Goal: Browse casually: Explore the website without a specific task or goal

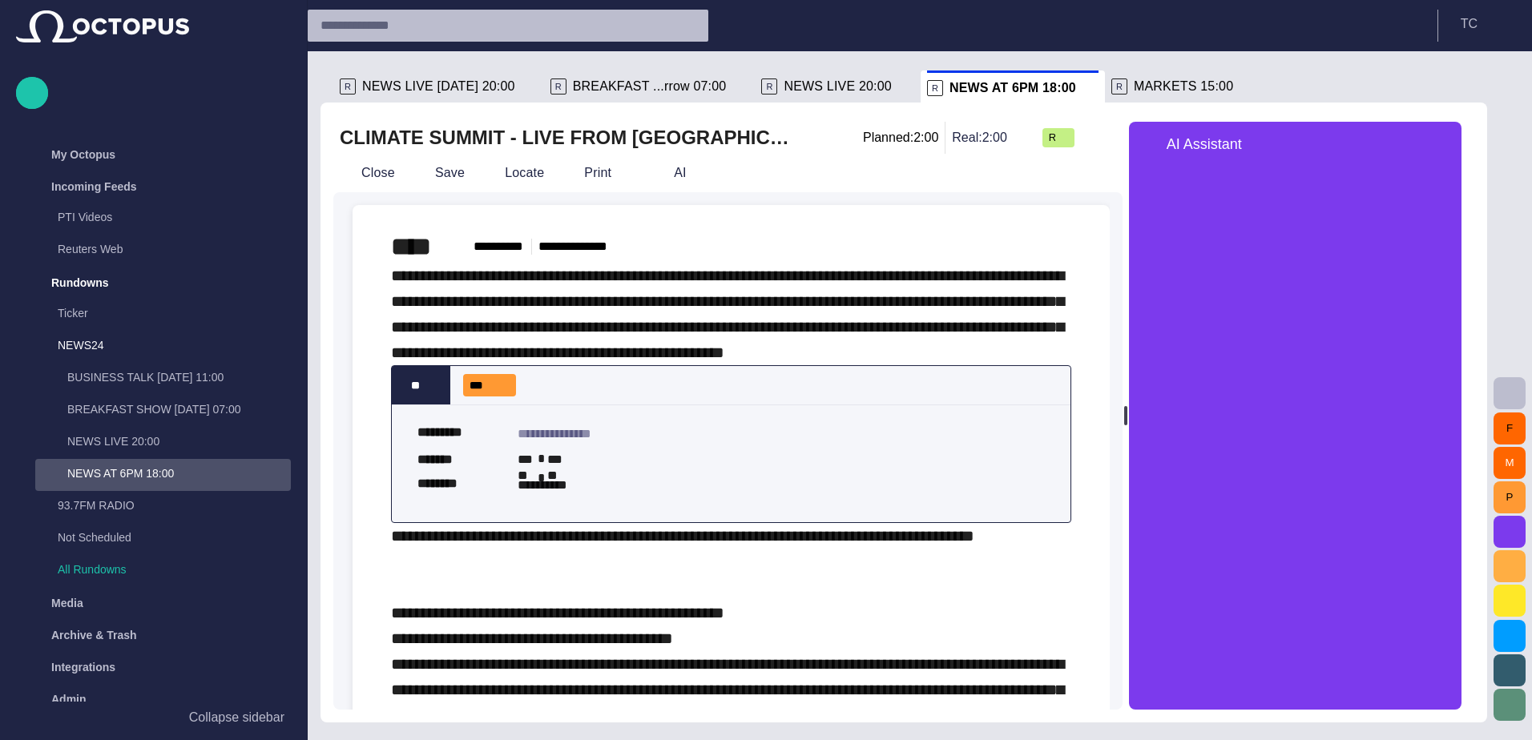
scroll to position [14, 0]
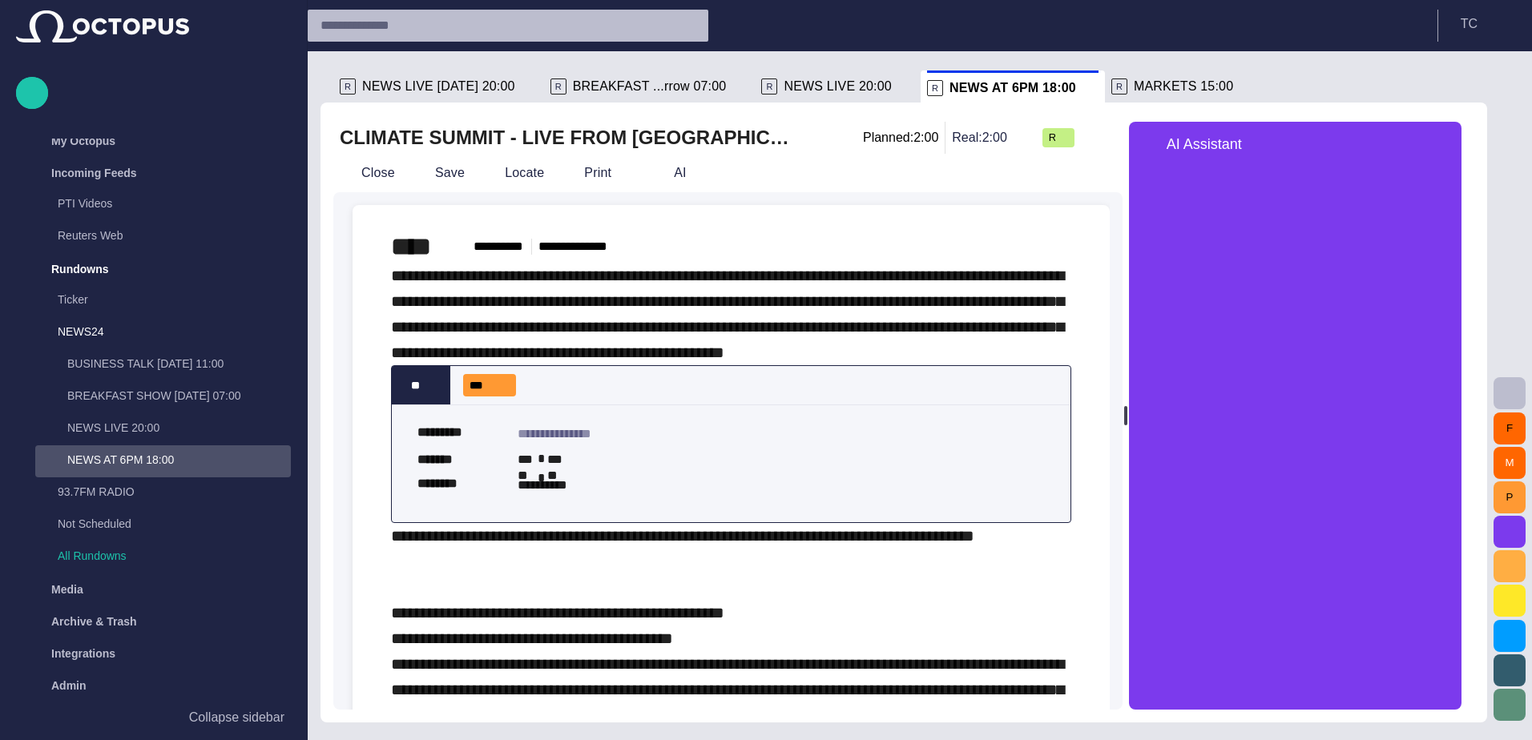
click at [1449, 143] on span "button" at bounding box center [1439, 144] width 19 height 19
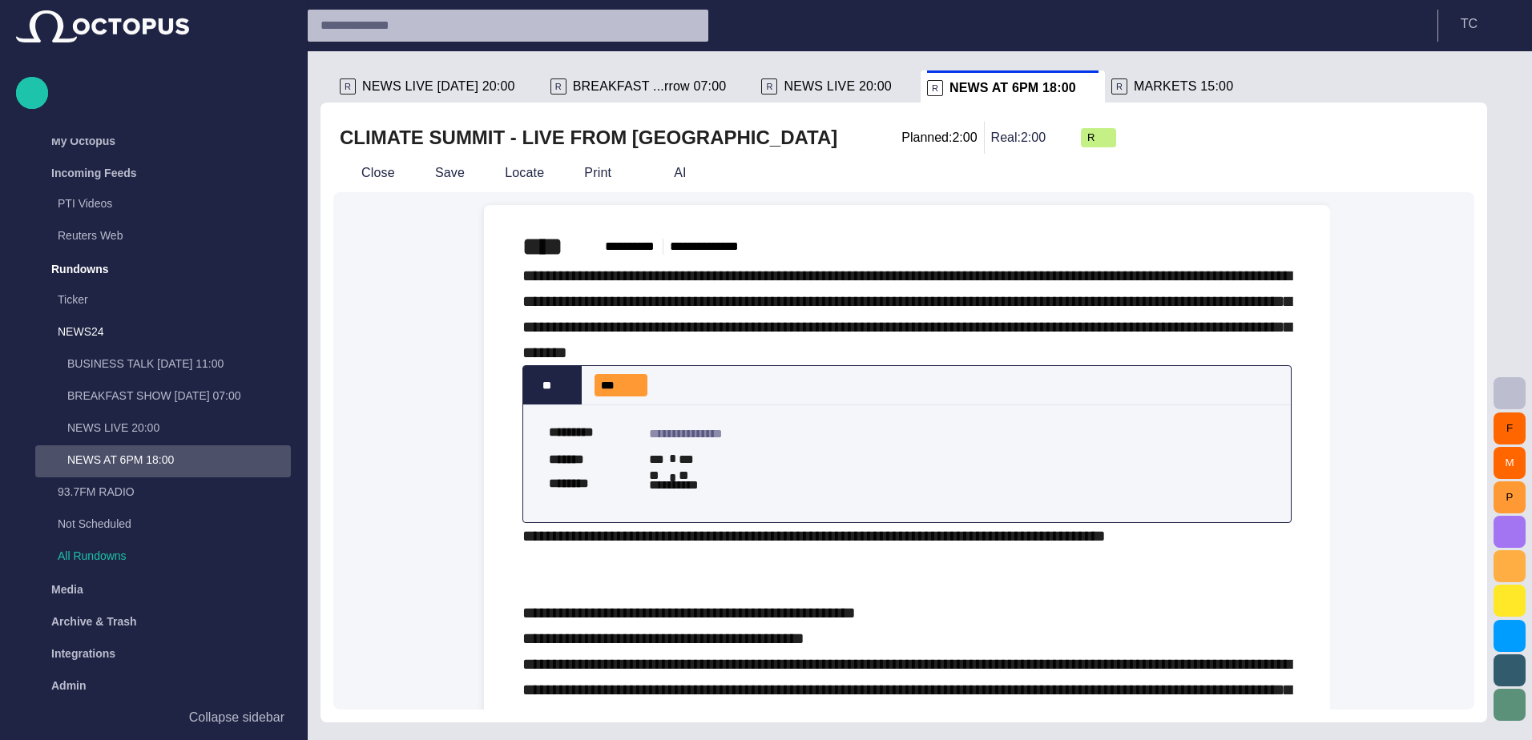
click at [1512, 526] on span "button" at bounding box center [1509, 531] width 19 height 19
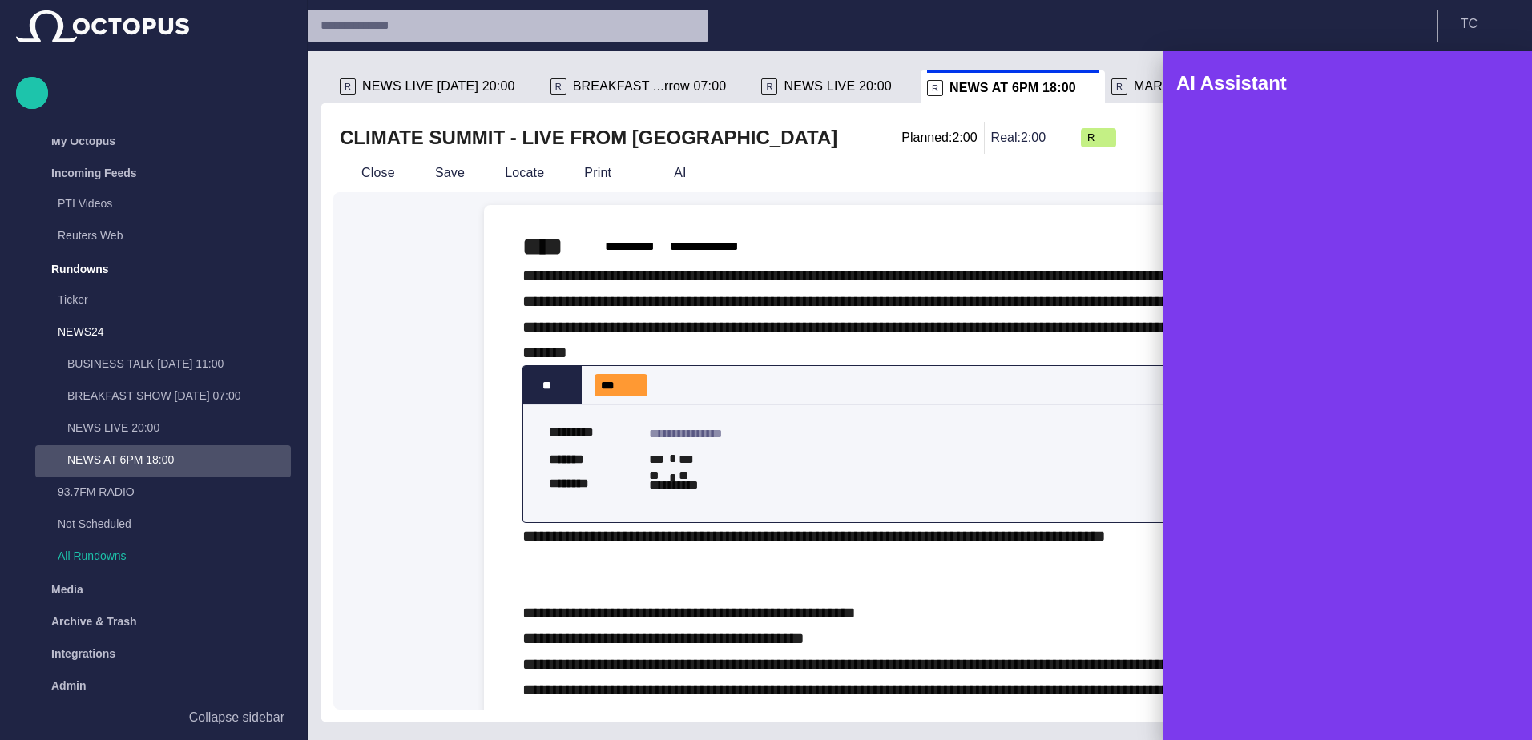
click at [1497, 92] on span "button" at bounding box center [1495, 83] width 19 height 19
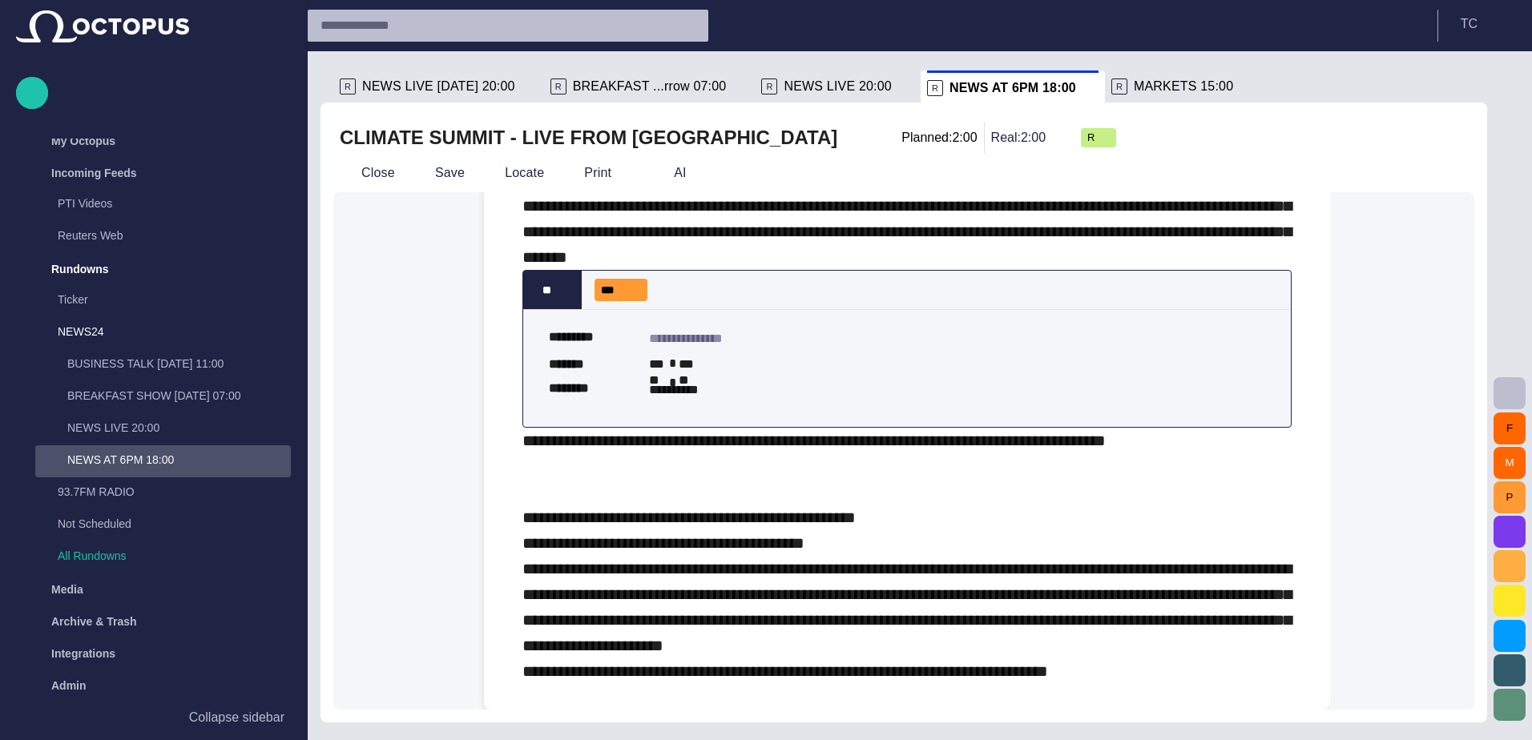
scroll to position [159, 0]
click at [361, 171] on button "Close" at bounding box center [366, 173] width 67 height 29
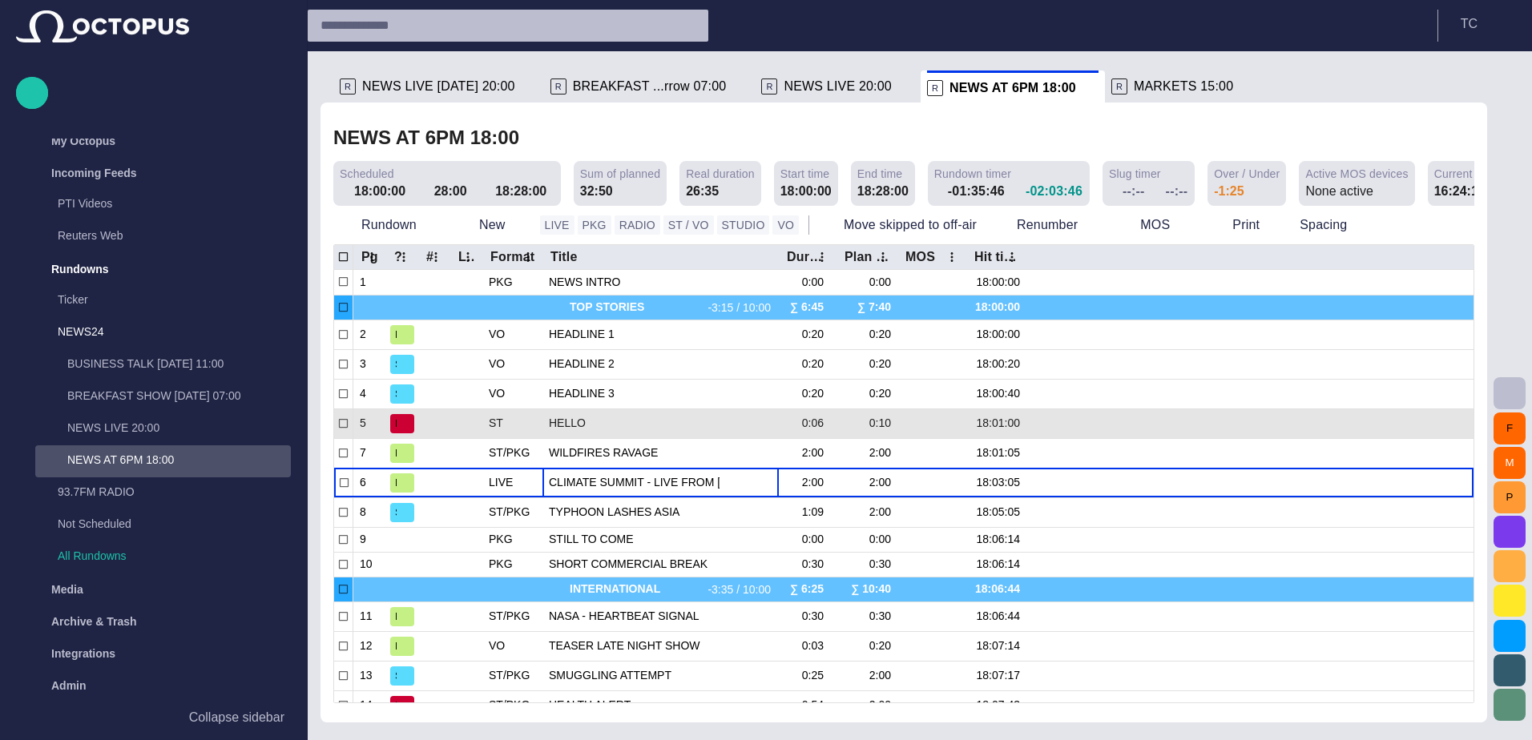
scroll to position [227, 0]
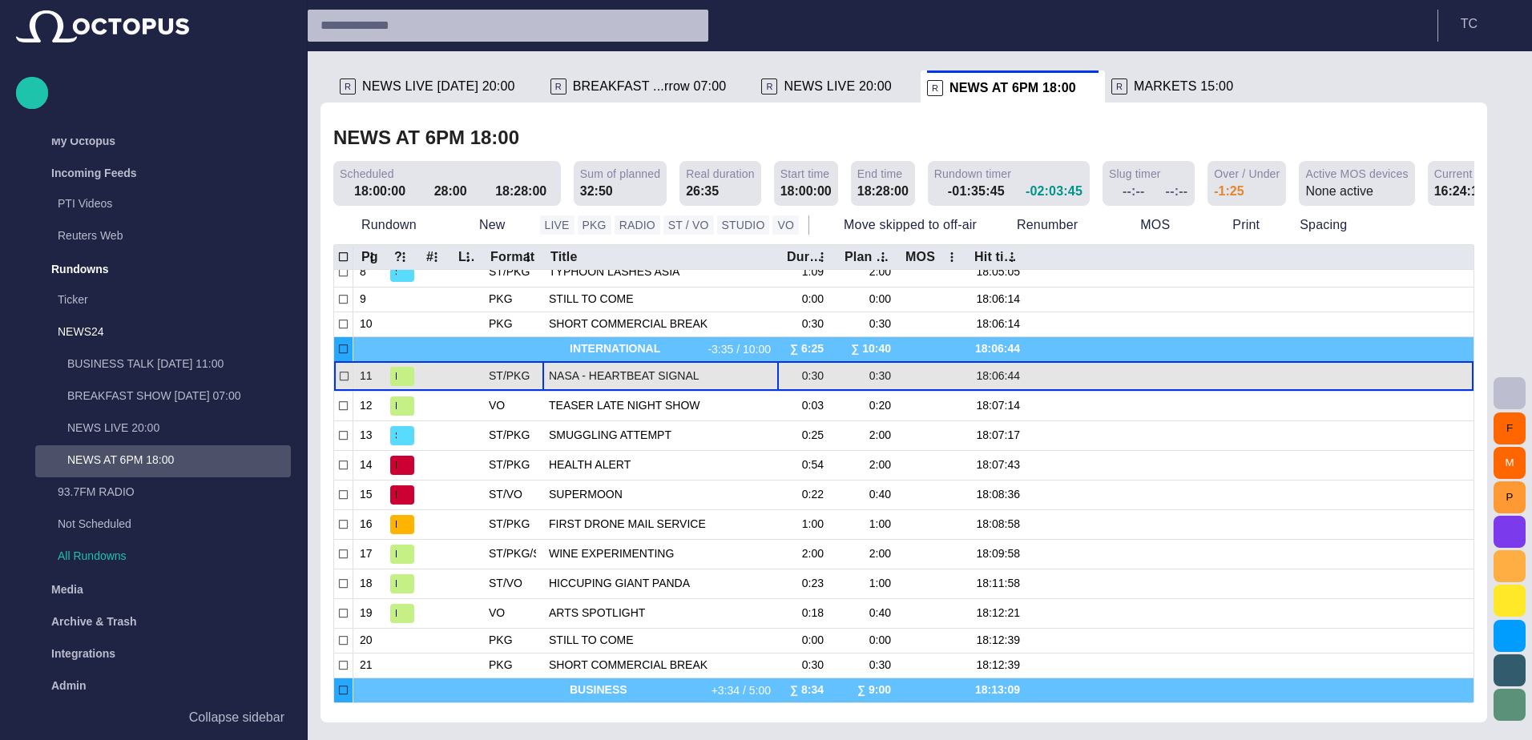
click at [592, 384] on span "NASA - HEARTBEAT SIGNAL" at bounding box center [661, 376] width 224 height 15
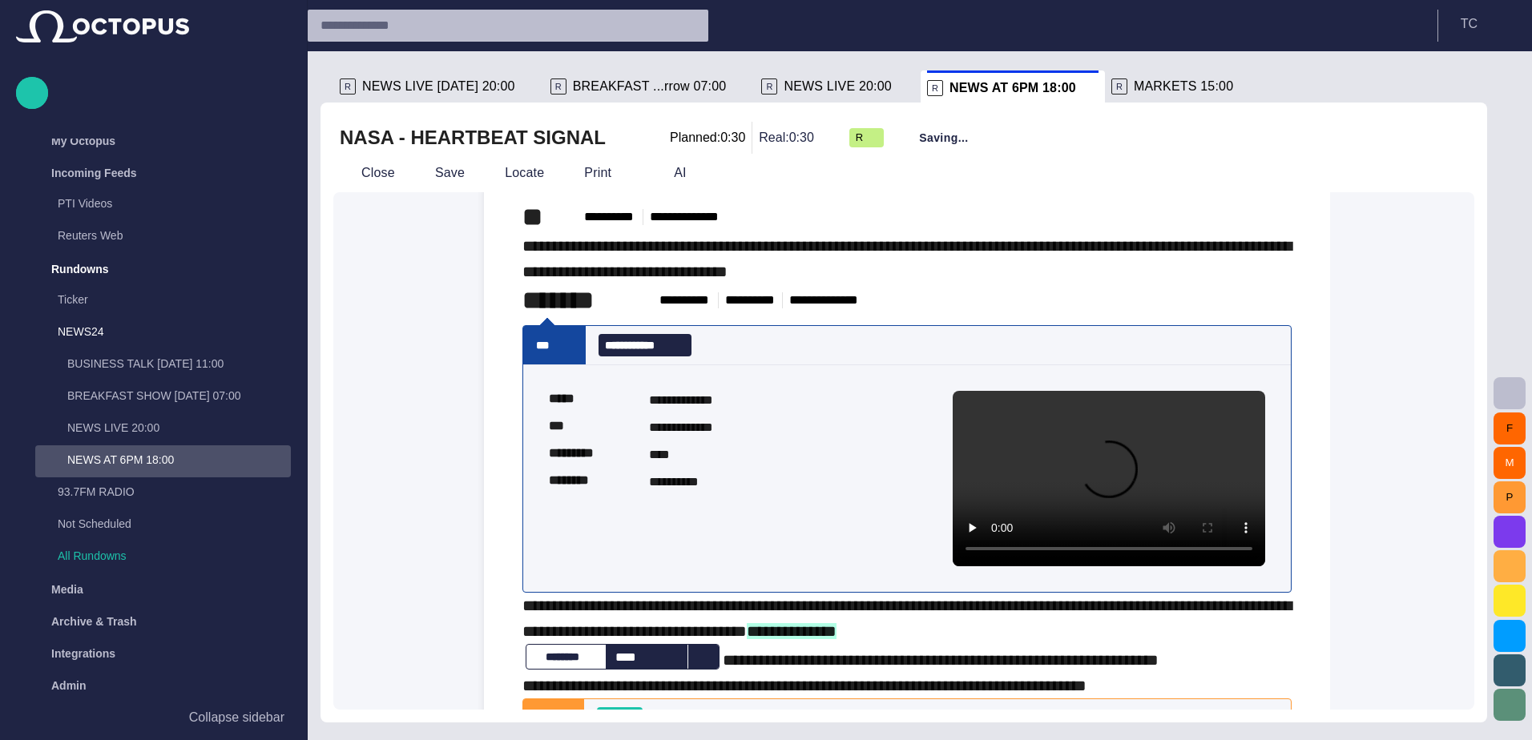
scroll to position [0, 0]
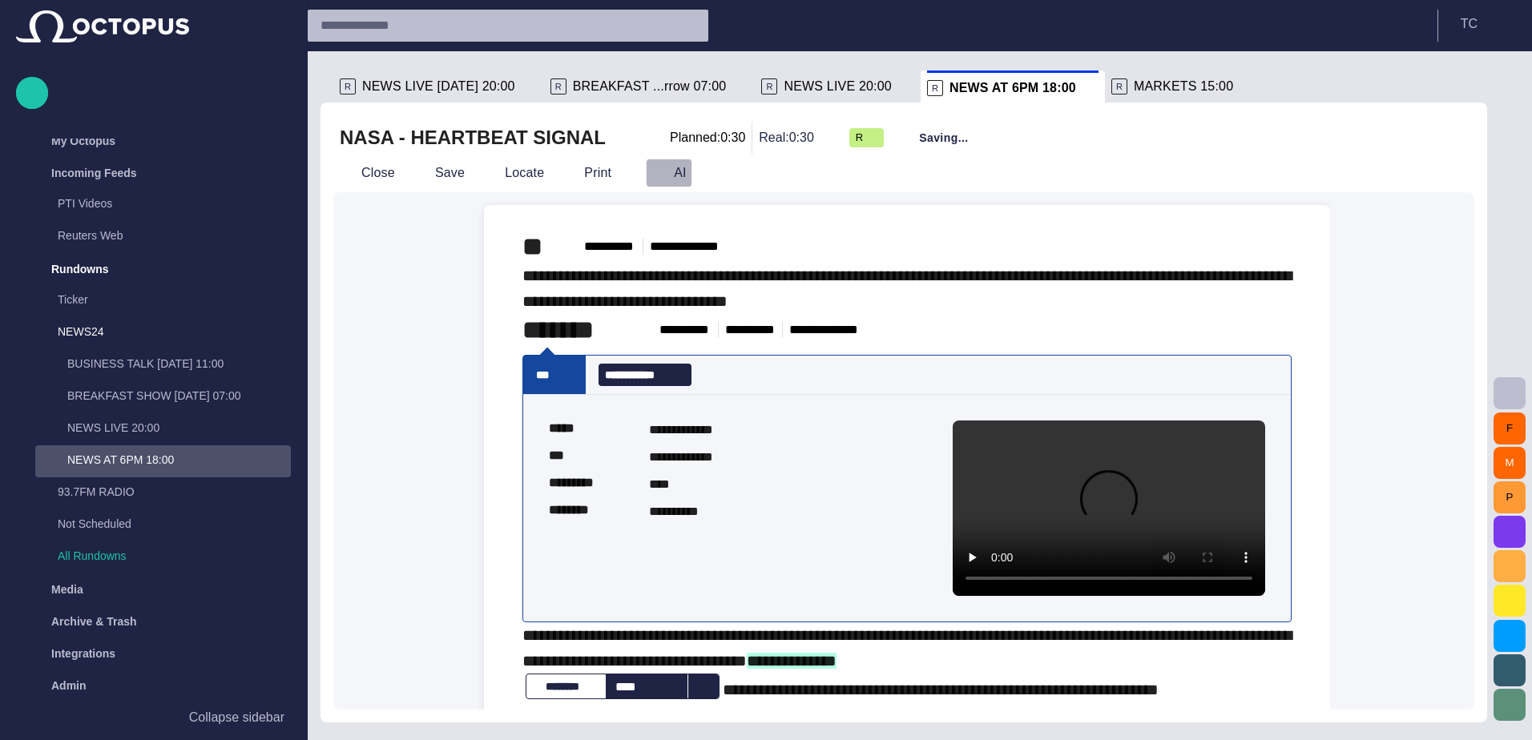
click at [656, 165] on span "button" at bounding box center [659, 173] width 16 height 16
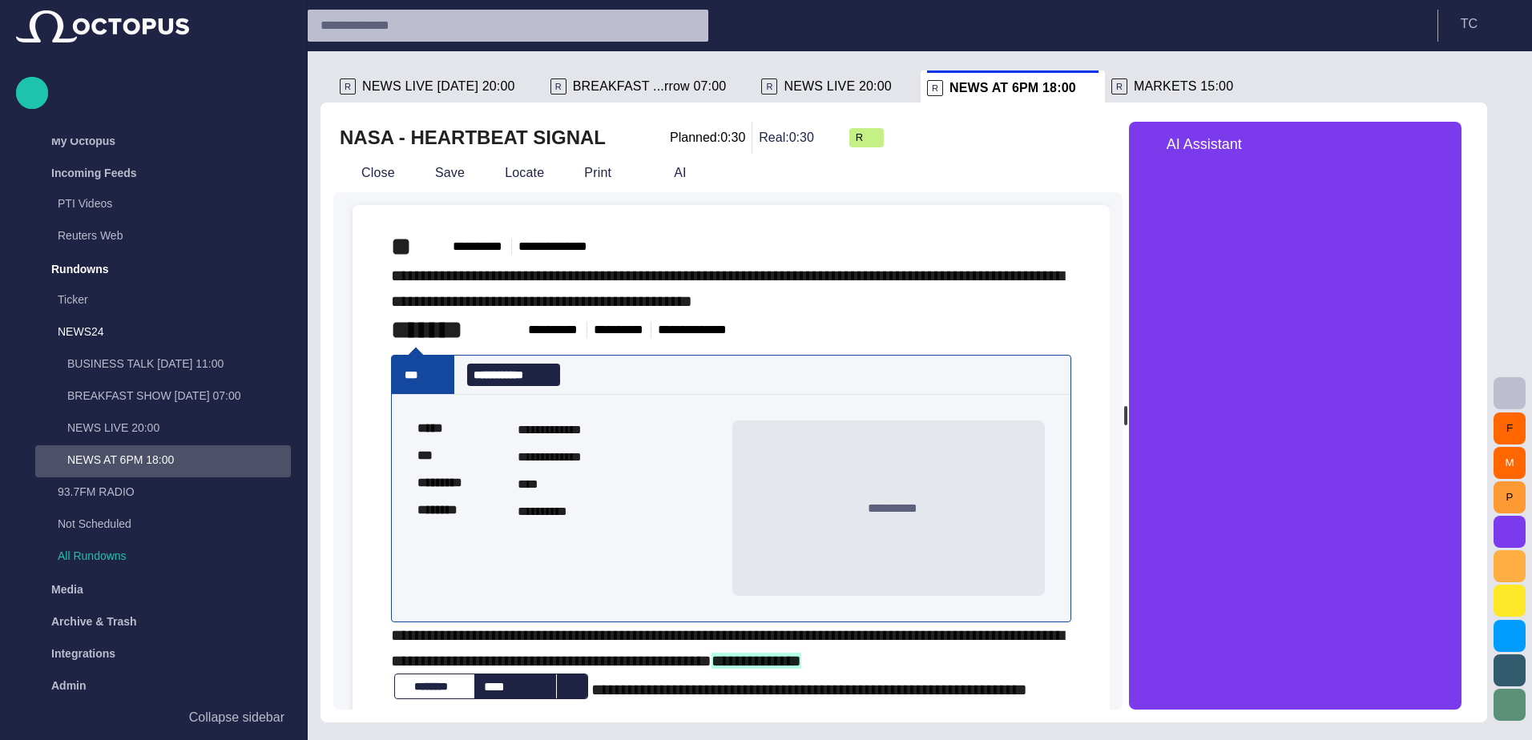
click at [1449, 142] on span "button" at bounding box center [1439, 144] width 19 height 19
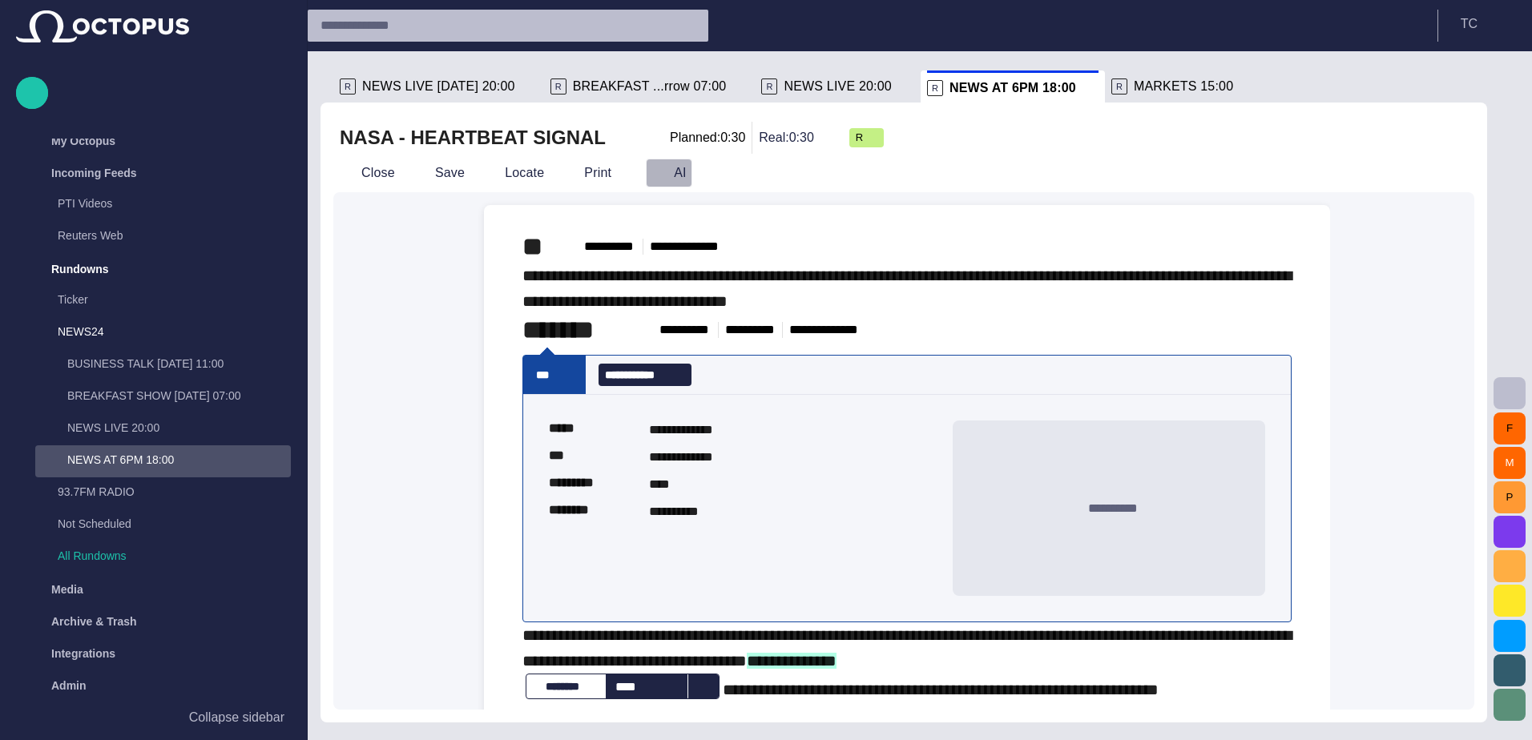
click at [659, 163] on button "AI" at bounding box center [669, 173] width 46 height 29
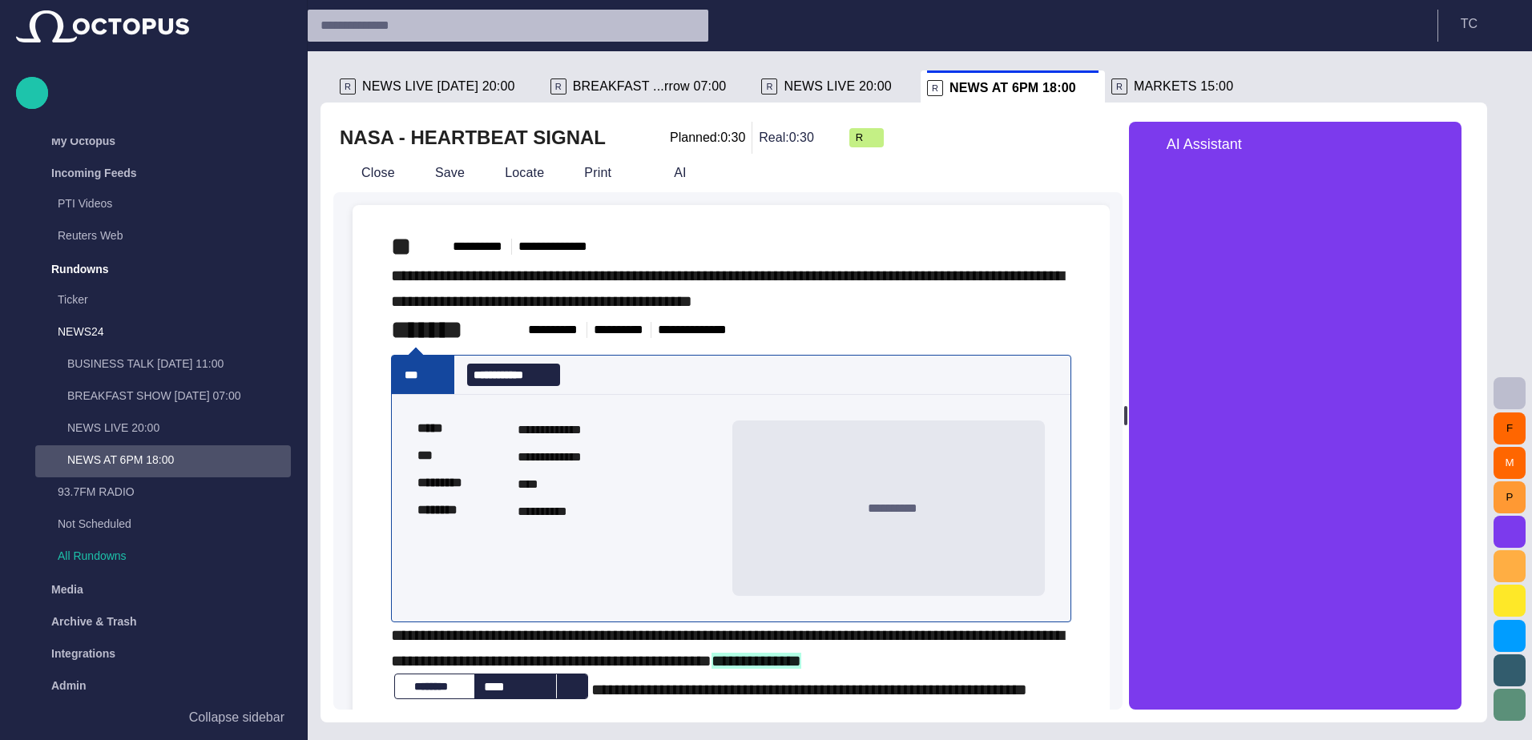
click at [1449, 139] on span "button" at bounding box center [1439, 144] width 19 height 19
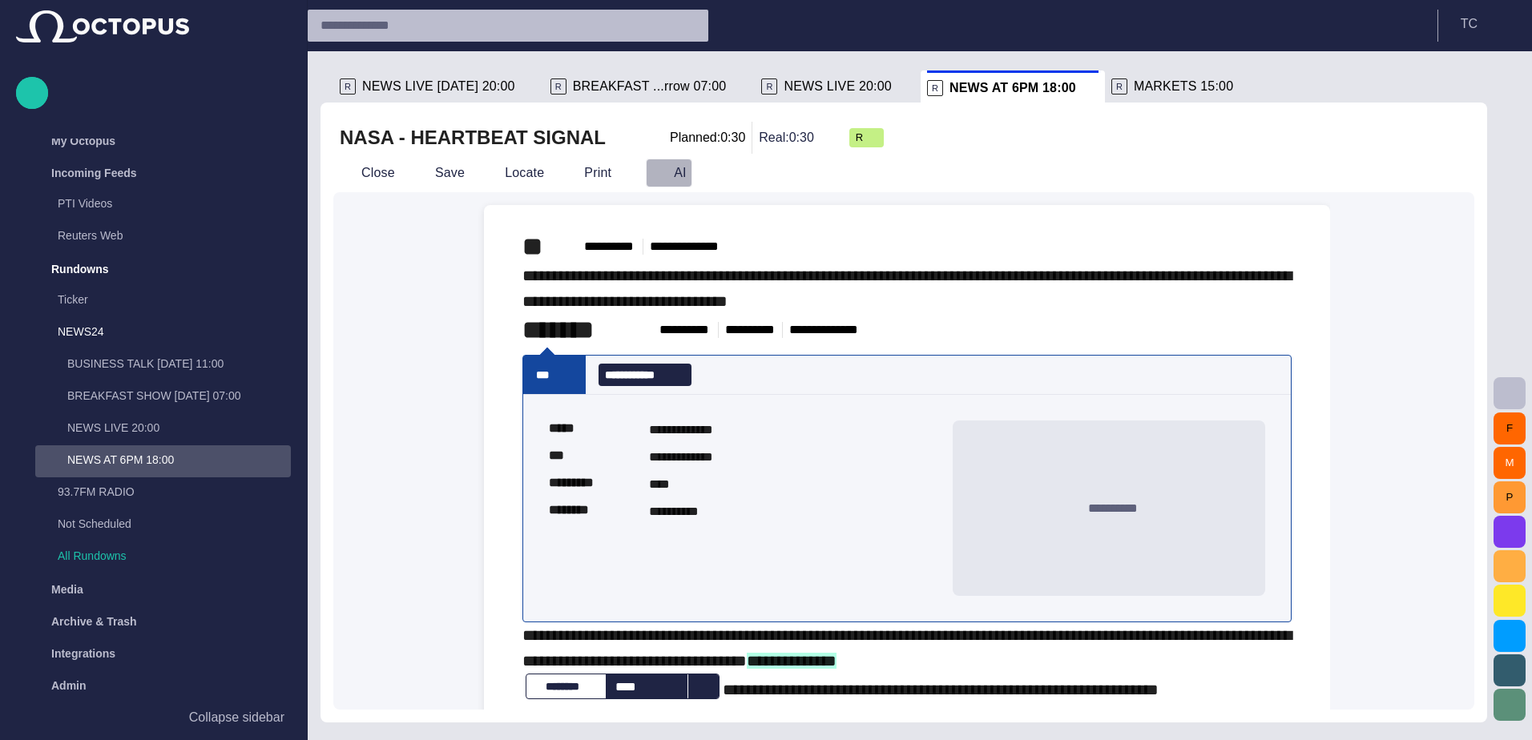
click at [656, 168] on span "button" at bounding box center [659, 173] width 16 height 16
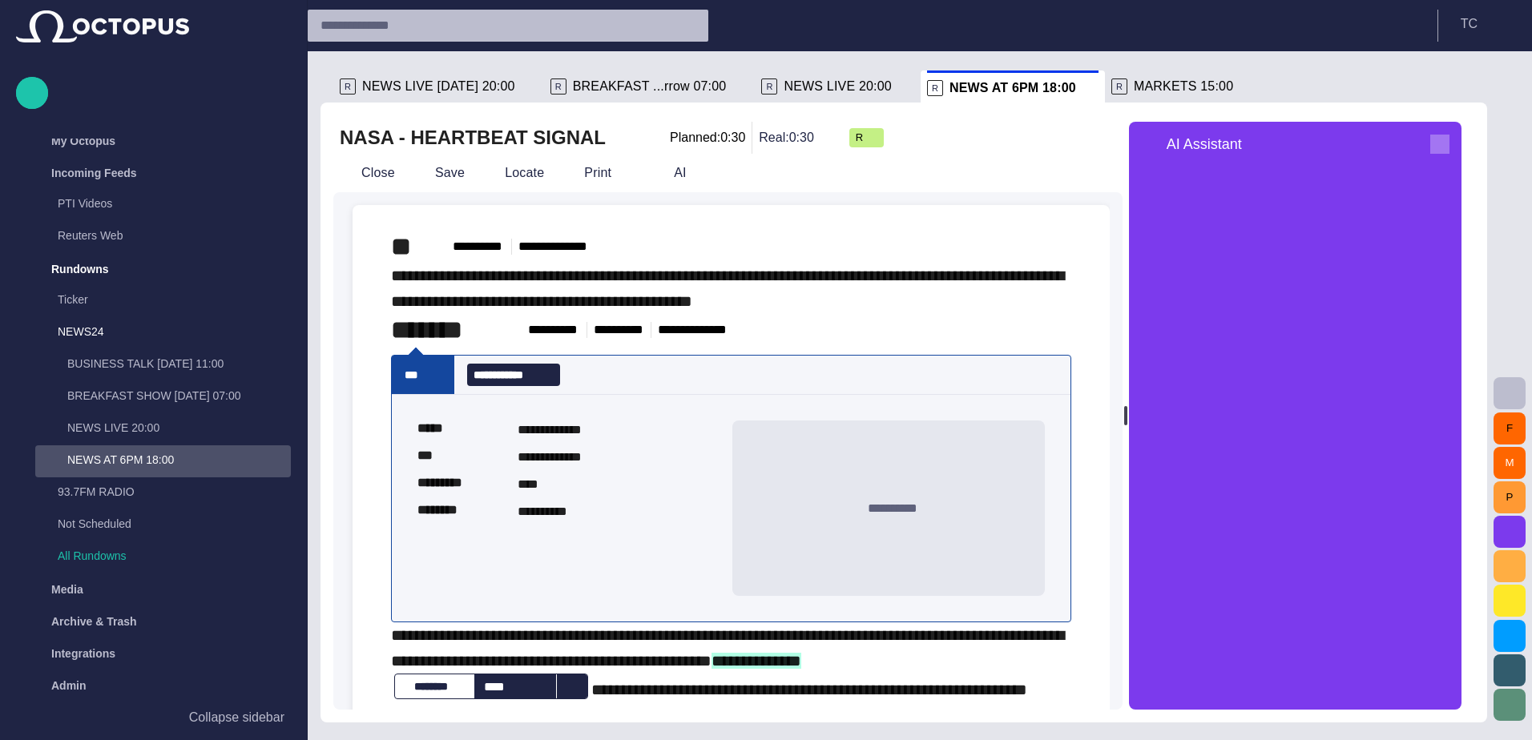
click at [1448, 140] on span "button" at bounding box center [1439, 144] width 19 height 19
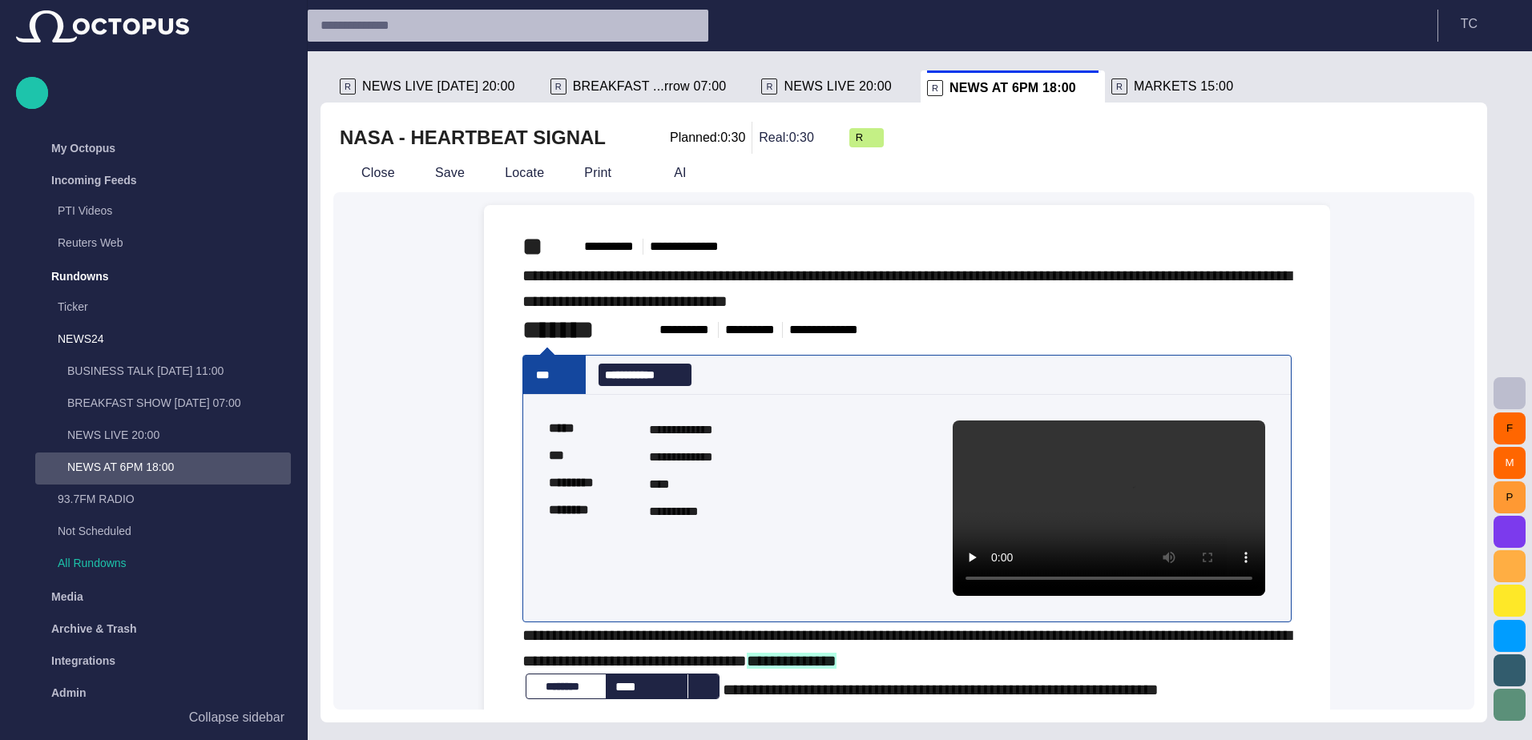
scroll to position [14, 0]
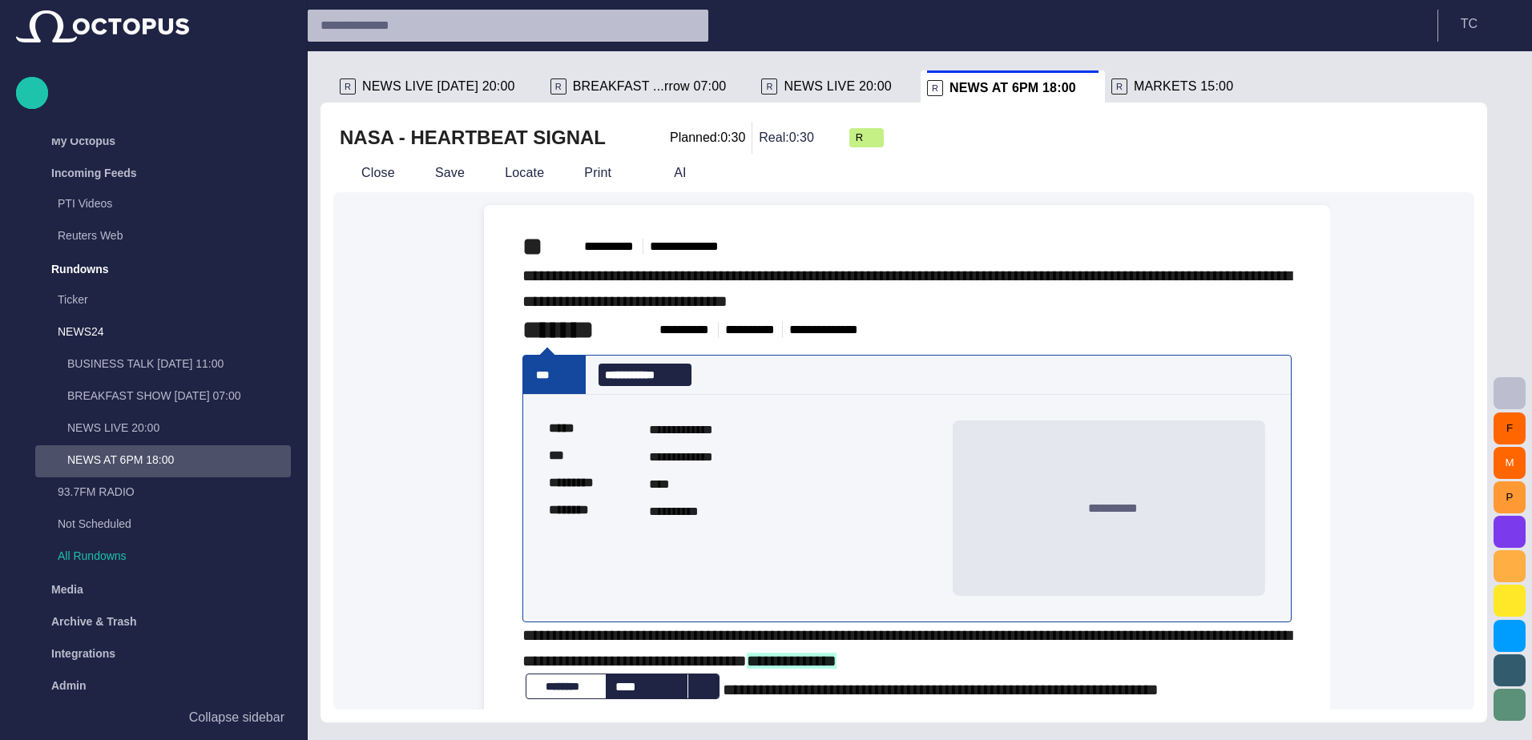
click at [357, 158] on div "Close Save Locate Print AI" at bounding box center [870, 173] width 1074 height 38
click at [357, 166] on button "Close" at bounding box center [366, 173] width 67 height 29
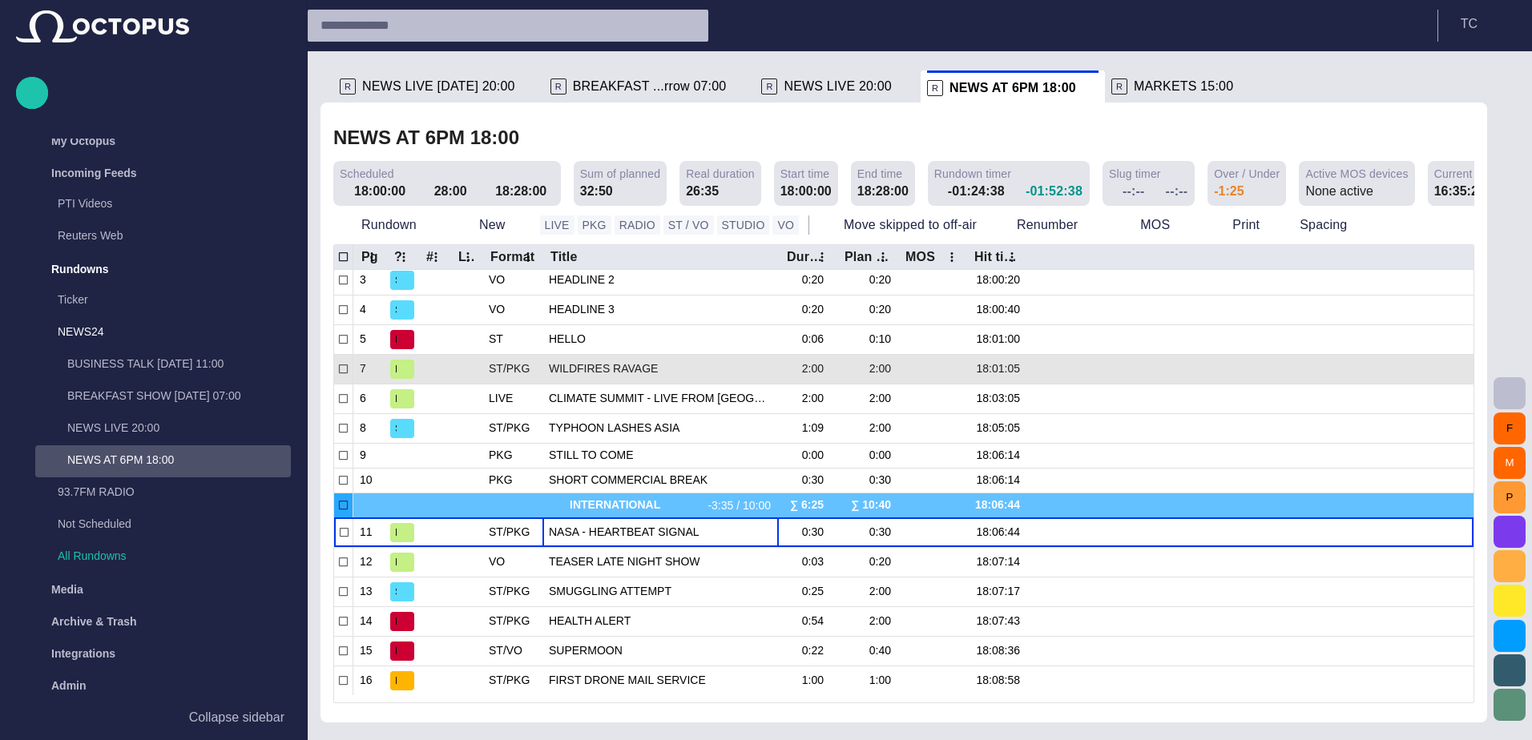
scroll to position [0, 0]
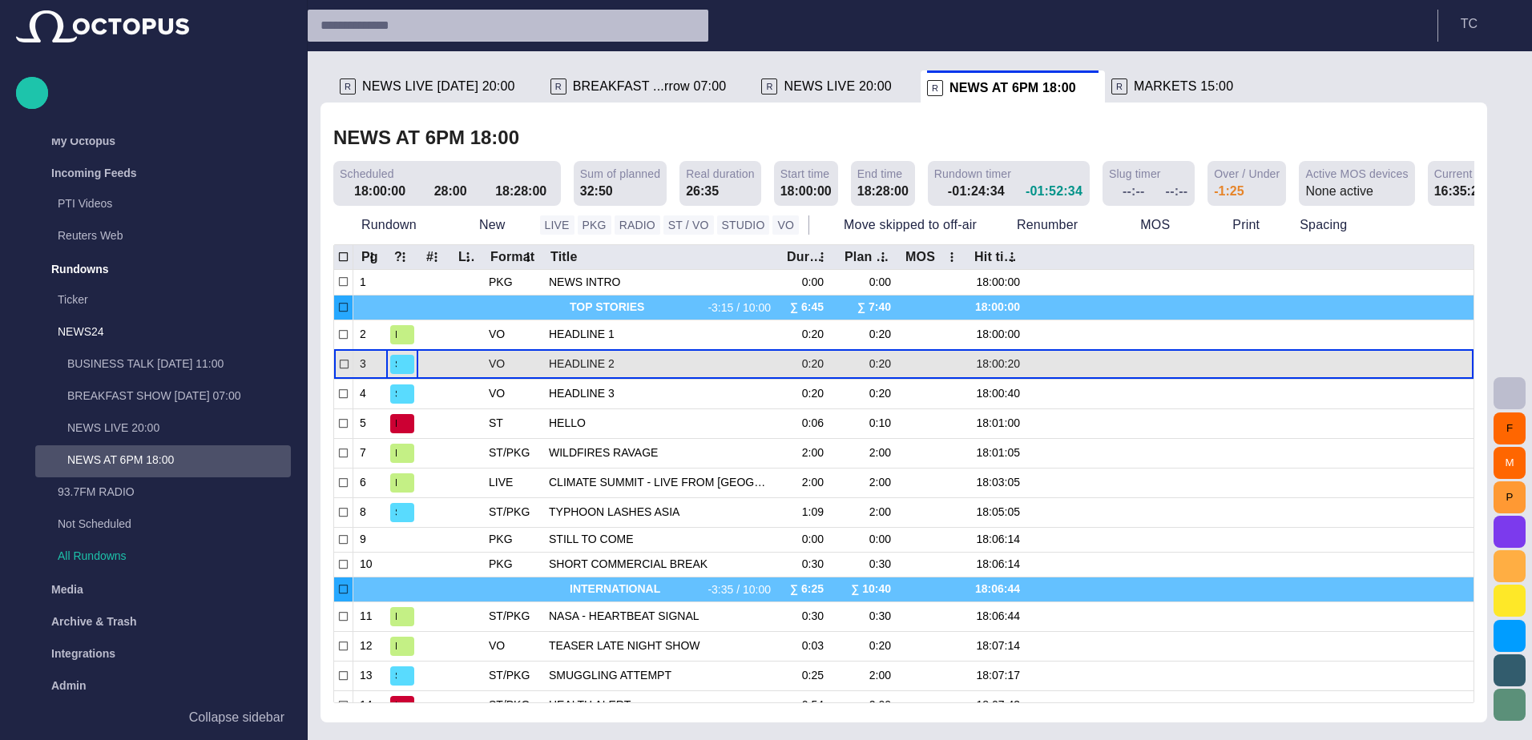
click at [410, 352] on button "S" at bounding box center [402, 364] width 24 height 29
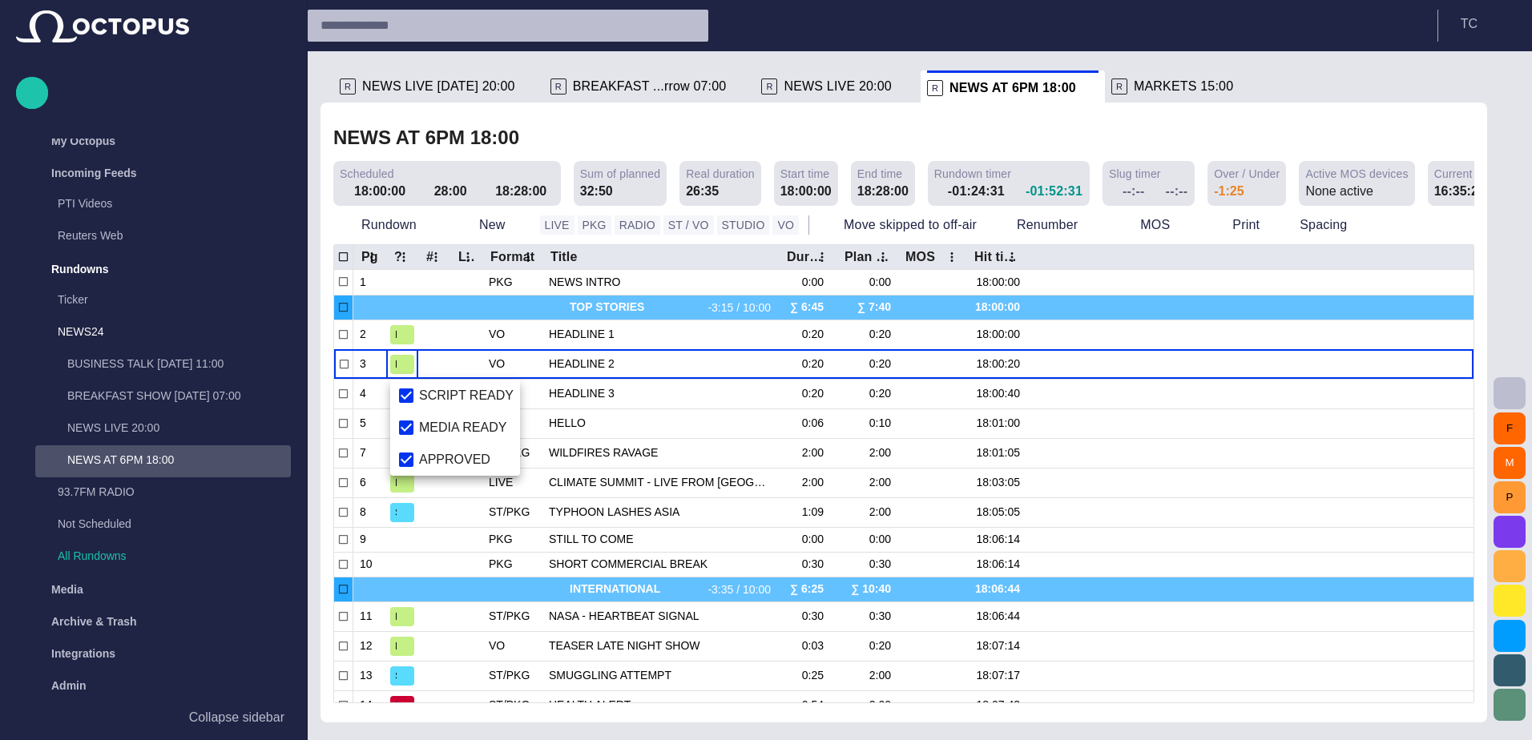
click at [459, 353] on div at bounding box center [766, 370] width 1532 height 740
